Goal: Check status: Check status

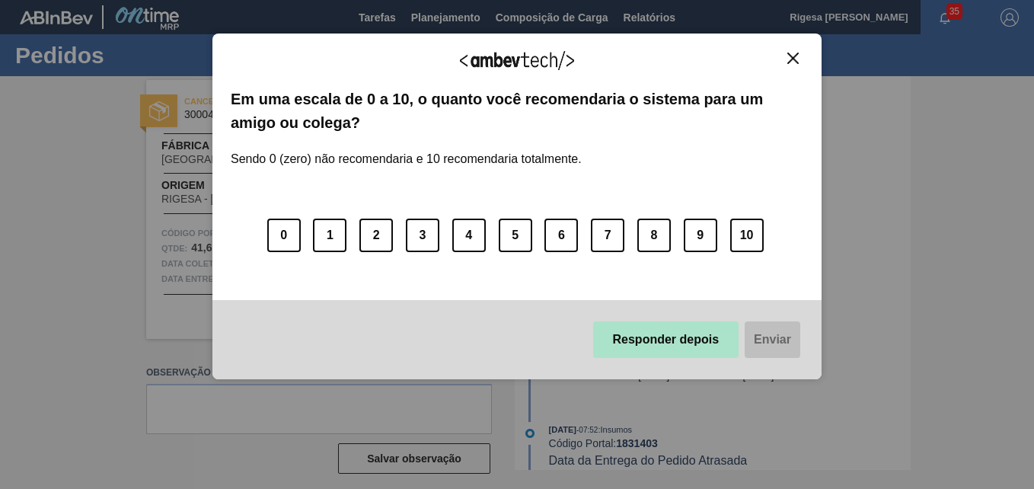
click at [678, 335] on button "Responder depois" at bounding box center [666, 339] width 146 height 37
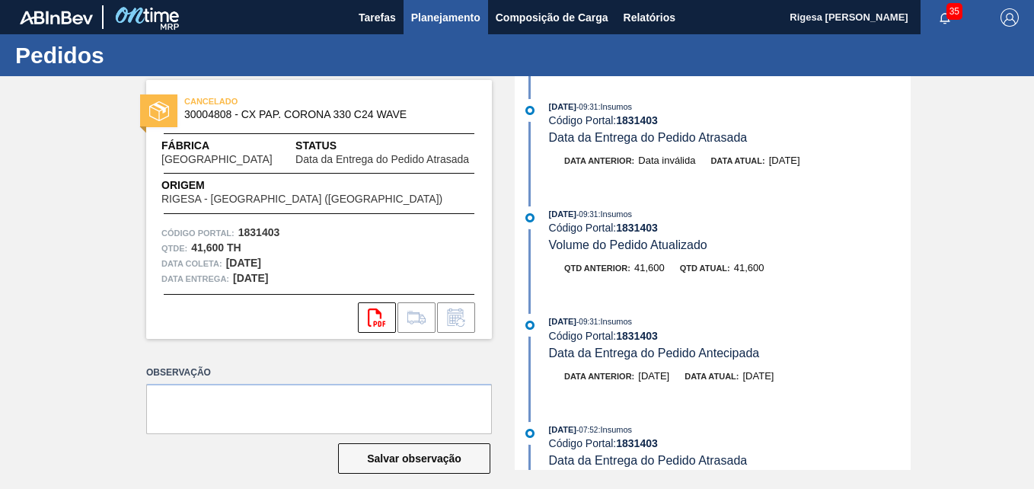
click at [449, 9] on span "Planejamento" at bounding box center [445, 17] width 69 height 18
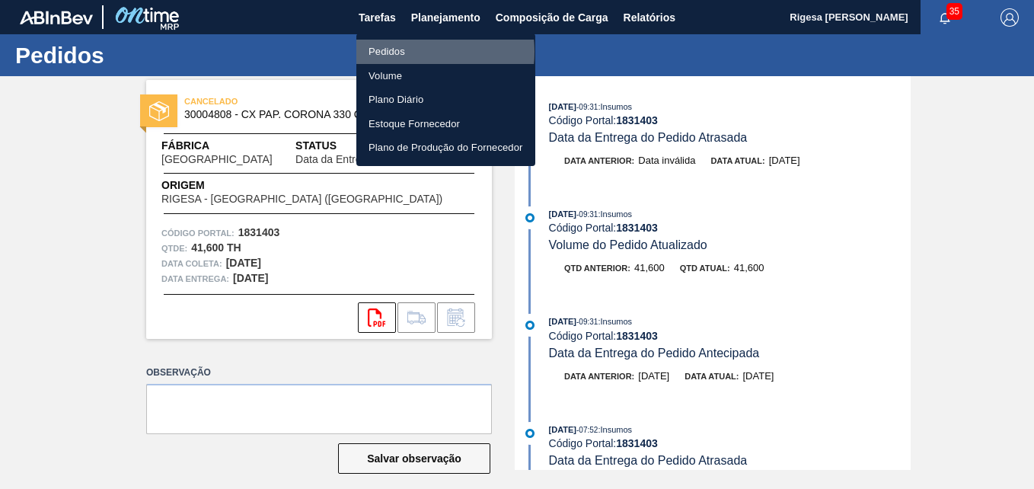
click at [404, 52] on li "Pedidos" at bounding box center [445, 52] width 179 height 24
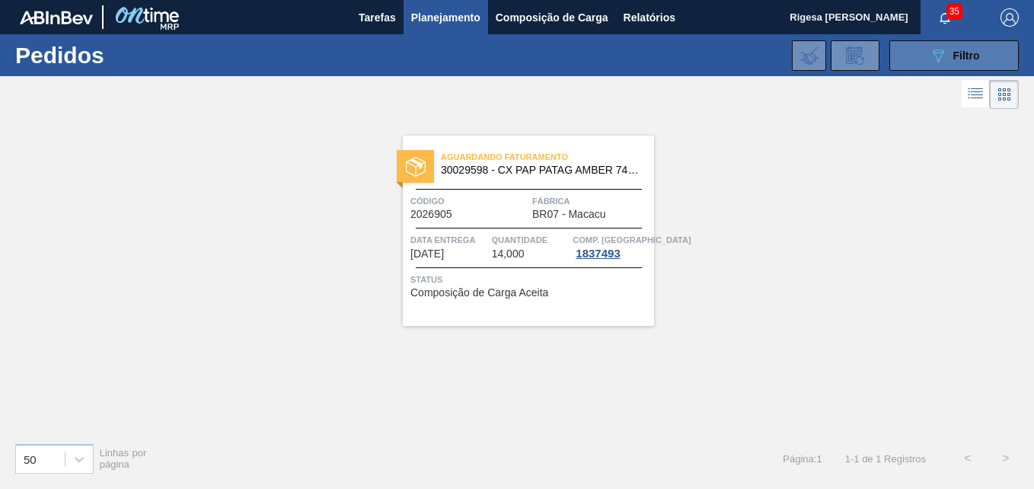
click at [934, 56] on icon "089F7B8B-B2A5-4AFE-B5C0-19BA573D28AC" at bounding box center [938, 55] width 18 height 18
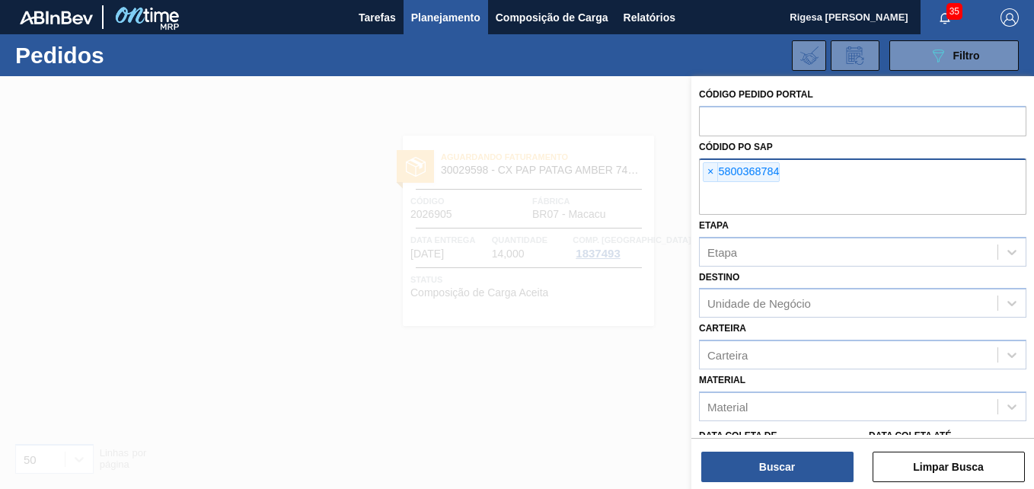
click at [711, 170] on span "×" at bounding box center [711, 172] width 14 height 18
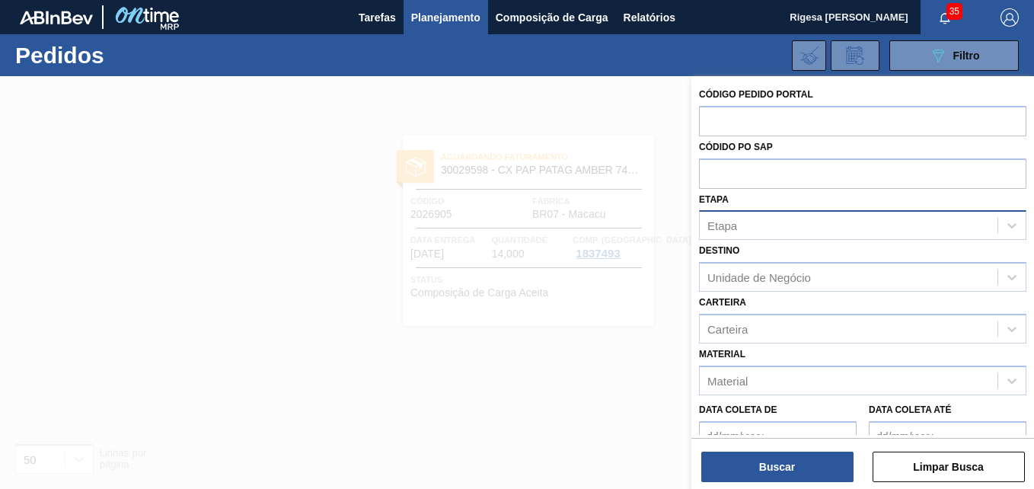
click at [749, 229] on div "Etapa" at bounding box center [849, 226] width 298 height 22
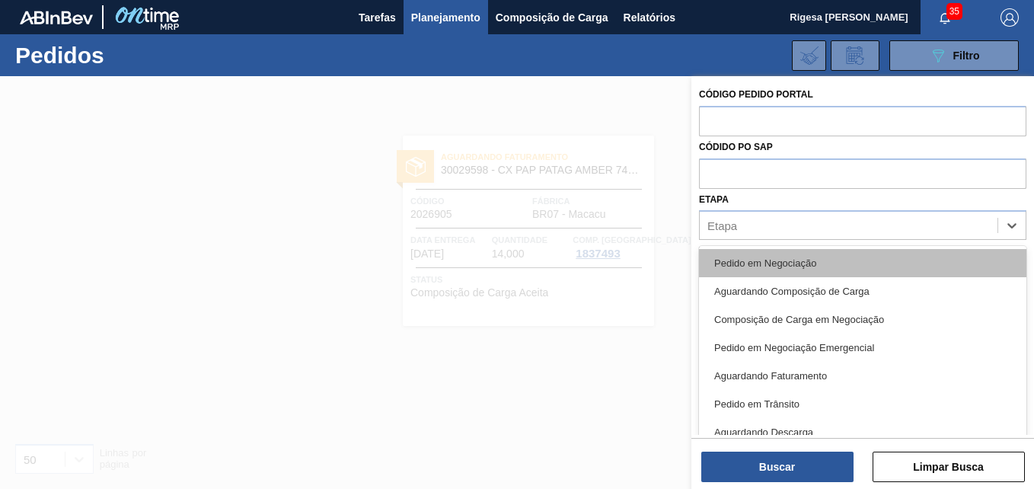
click at [760, 260] on div "Pedido em Negociação" at bounding box center [862, 263] width 327 height 28
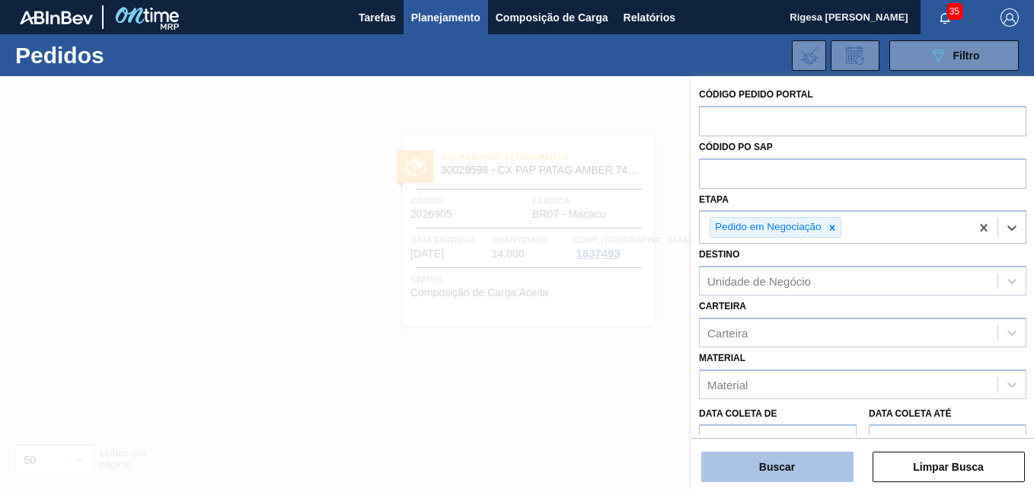
click at [771, 461] on button "Buscar" at bounding box center [777, 467] width 152 height 30
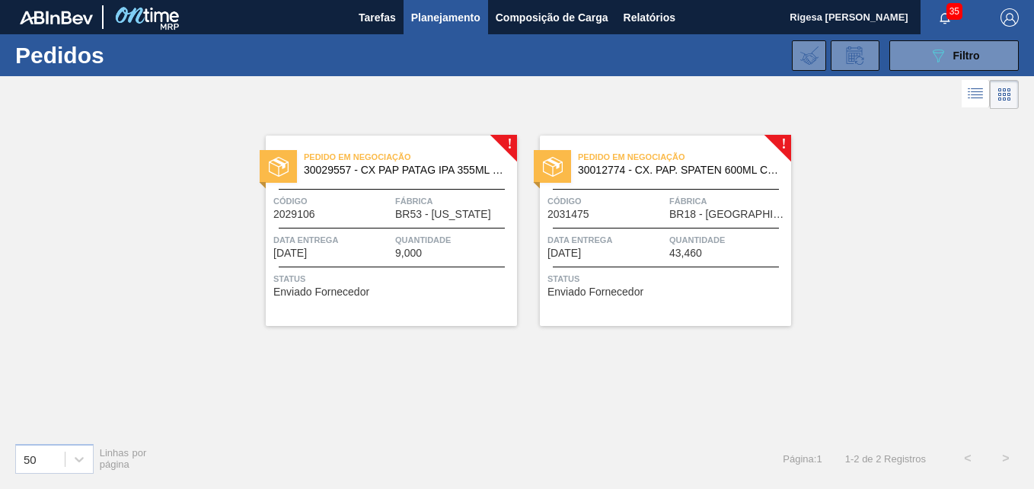
click at [354, 170] on span "30029557 - CX PAP PATAG IPA 355ML C12 NIV24" at bounding box center [404, 169] width 201 height 11
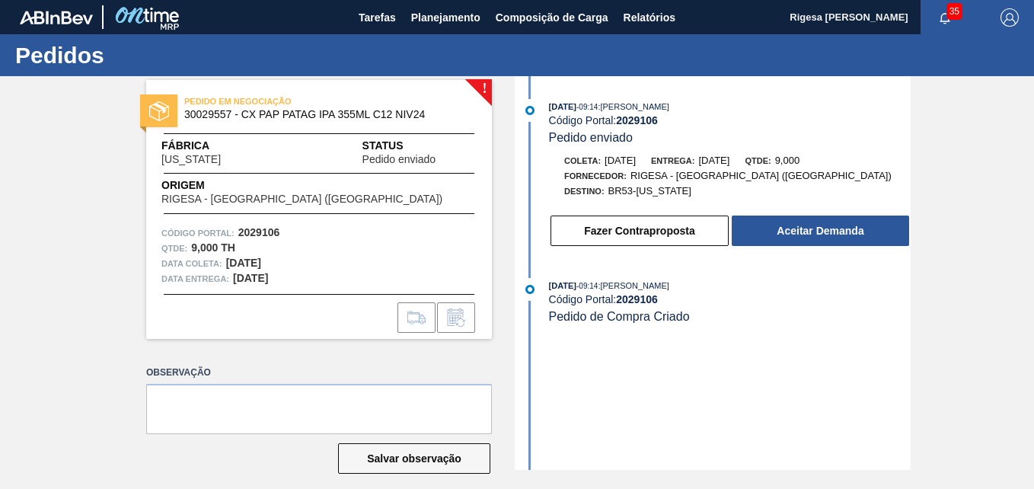
click at [68, 273] on div "! PEDIDO EM NEGOCIAÇÃO 30029557 - CX PAP PATAG IPA 355ML C12 NIV24 Fábrica [US_…" at bounding box center [517, 273] width 1034 height 394
drag, startPoint x: 184, startPoint y: 115, endPoint x: 230, endPoint y: 113, distance: 45.7
click at [230, 113] on span "30029557 - CX PAP PATAG IPA 355ML C12 NIV24" at bounding box center [322, 114] width 276 height 11
copy span "30029557"
drag, startPoint x: 244, startPoint y: 110, endPoint x: 283, endPoint y: 110, distance: 38.8
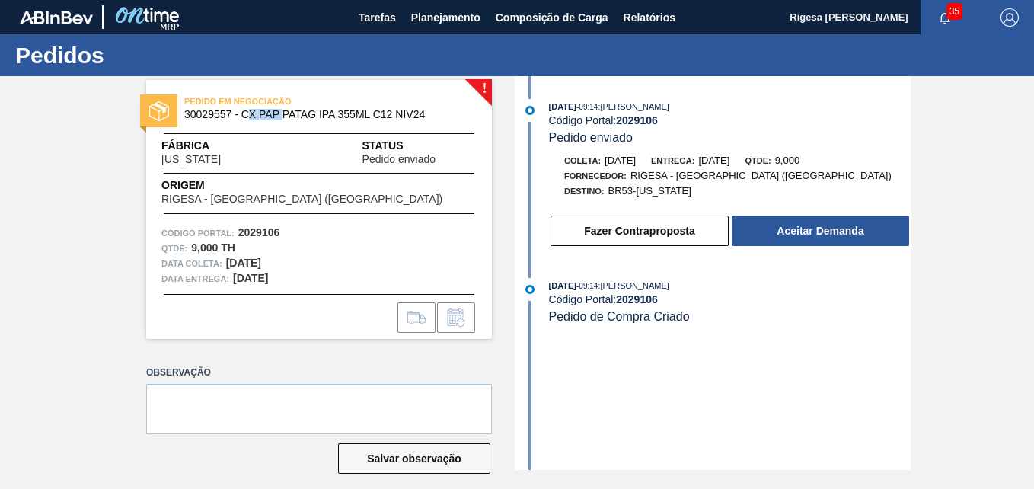
click at [283, 110] on span "30029557 - CX PAP PATAG IPA 355ML C12 NIV24" at bounding box center [322, 114] width 276 height 11
drag, startPoint x: 283, startPoint y: 110, endPoint x: 422, endPoint y: 113, distance: 138.6
click at [422, 113] on span "30029557 - CX PAP PATAG IPA 355ML C12 NIV24" at bounding box center [322, 114] width 276 height 11
copy span "CX PAP PATAG IPA 355ML C12 NIV24"
click at [456, 12] on span "Planejamento" at bounding box center [445, 17] width 69 height 18
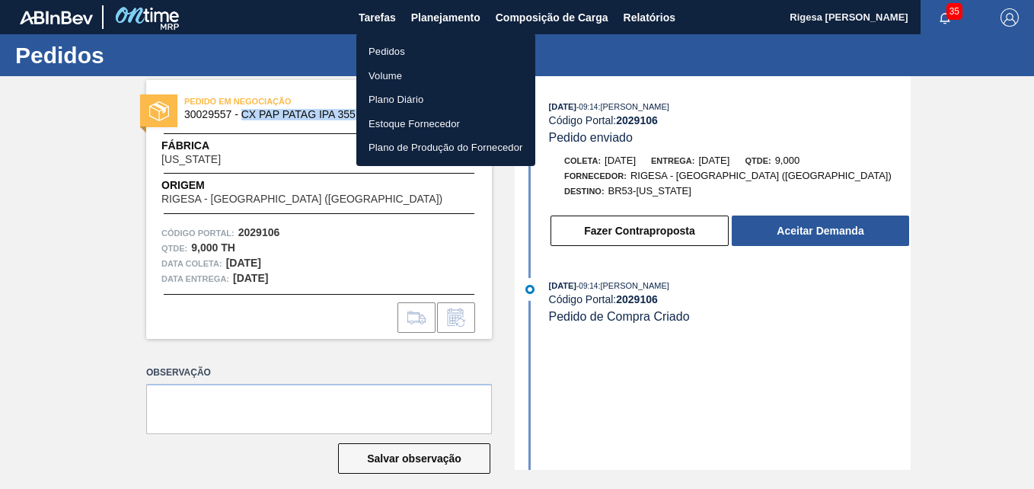
click at [400, 51] on li "Pedidos" at bounding box center [445, 52] width 179 height 24
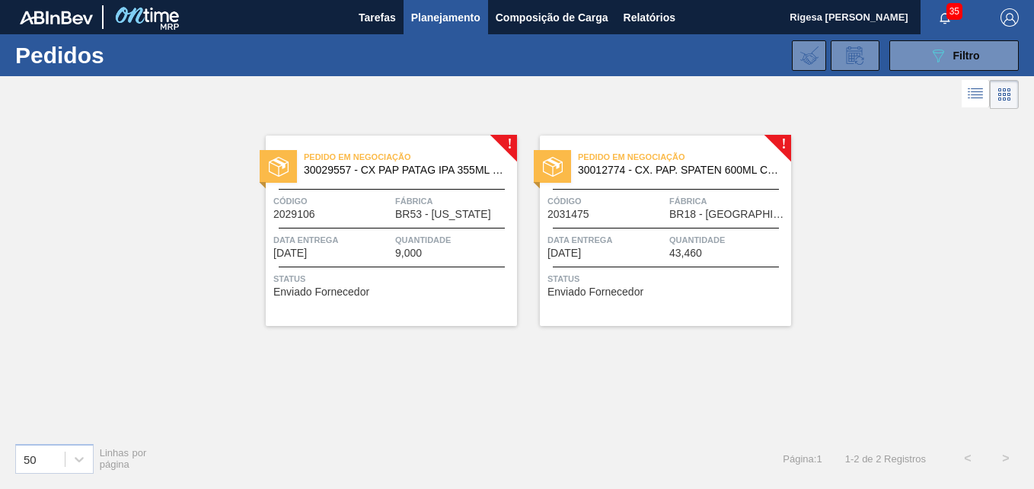
click at [616, 163] on span "Pedido em Negociação" at bounding box center [684, 156] width 213 height 15
click at [676, 203] on span "Fábrica" at bounding box center [728, 200] width 118 height 15
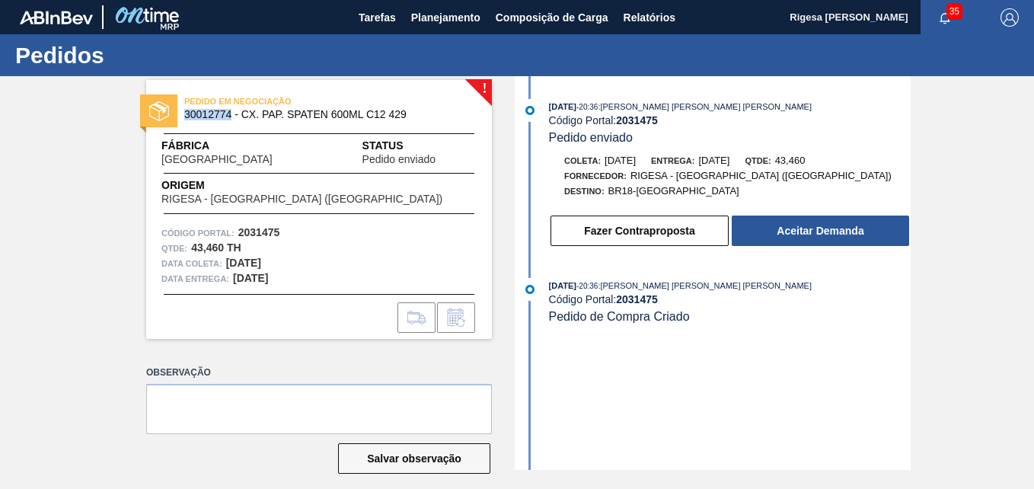
drag, startPoint x: 214, startPoint y: 114, endPoint x: 231, endPoint y: 115, distance: 16.8
click at [231, 115] on span "30012774 - CX. PAP. SPATEN 600ML C12 429" at bounding box center [322, 114] width 276 height 11
drag, startPoint x: 241, startPoint y: 113, endPoint x: 404, endPoint y: 113, distance: 162.2
click at [404, 113] on span "30012774 - CX. PAP. SPATEN 600ML C12 429" at bounding box center [322, 114] width 276 height 11
copy span "CX. PAP. SPATEN 600ML C12 429"
